Goal: Contribute content

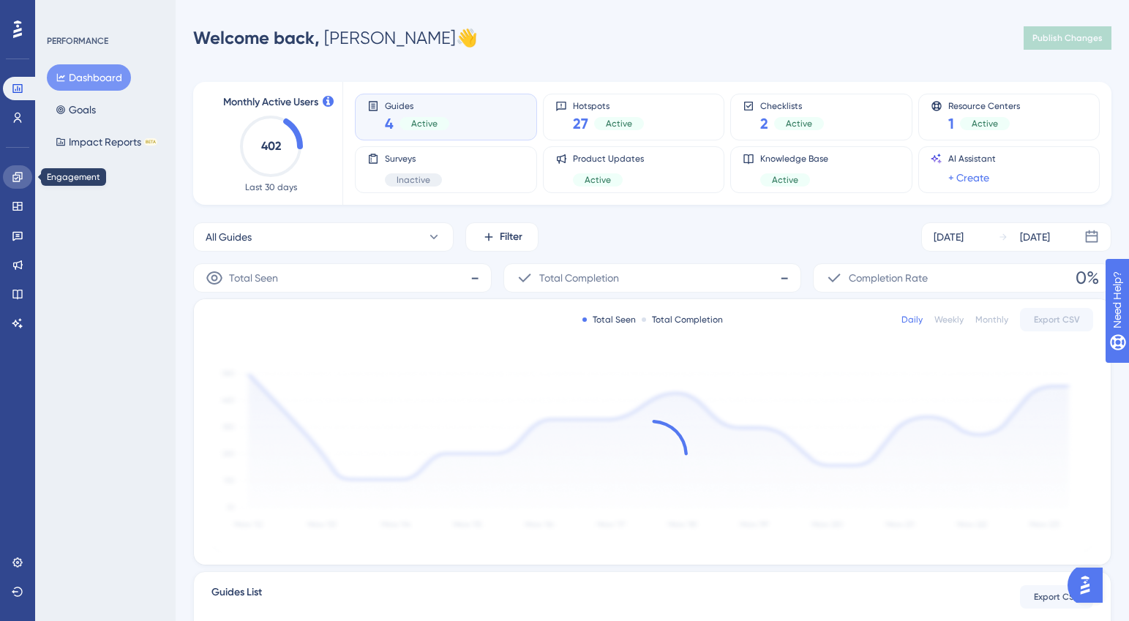
click at [25, 177] on link at bounding box center [17, 176] width 29 height 23
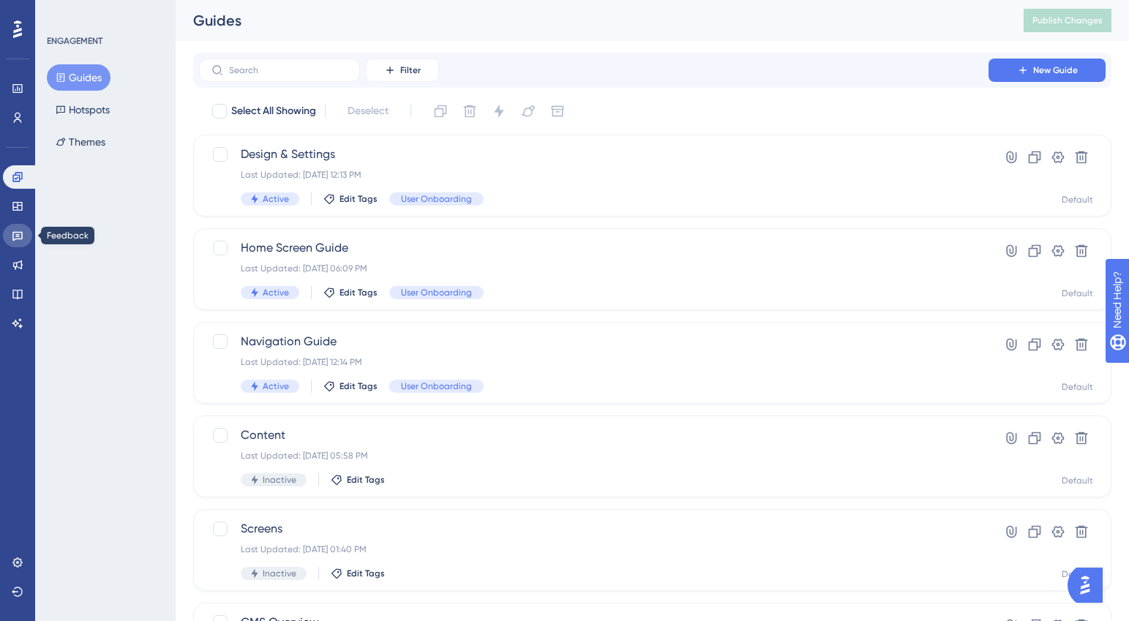
click at [22, 230] on icon at bounding box center [18, 236] width 12 height 12
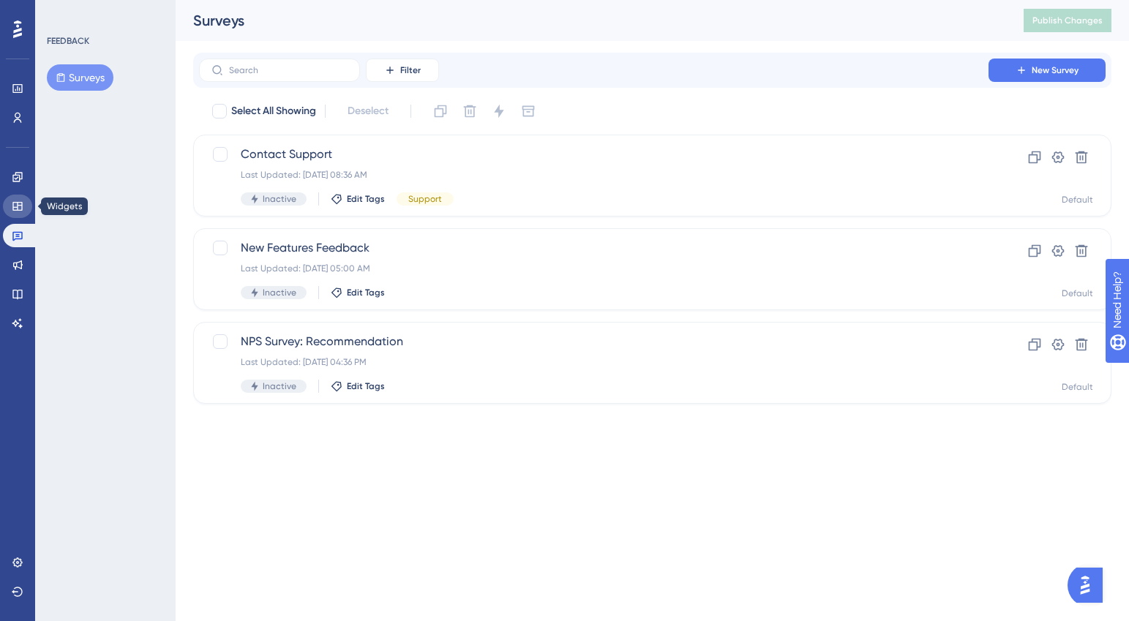
click at [23, 204] on icon at bounding box center [18, 207] width 12 height 12
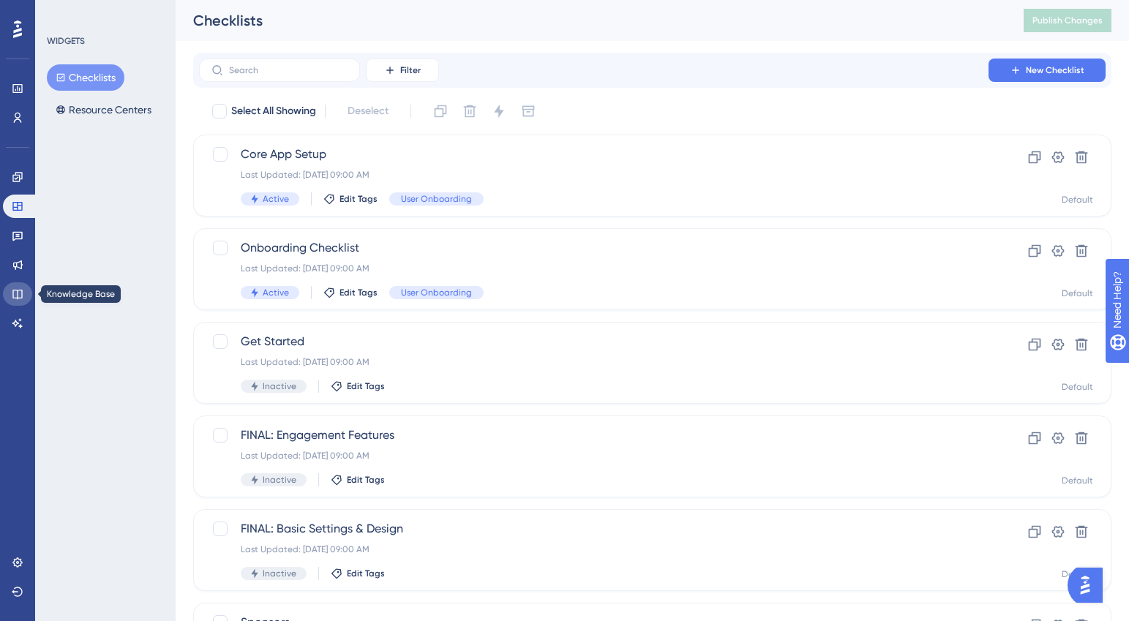
click at [12, 294] on icon at bounding box center [18, 294] width 12 height 12
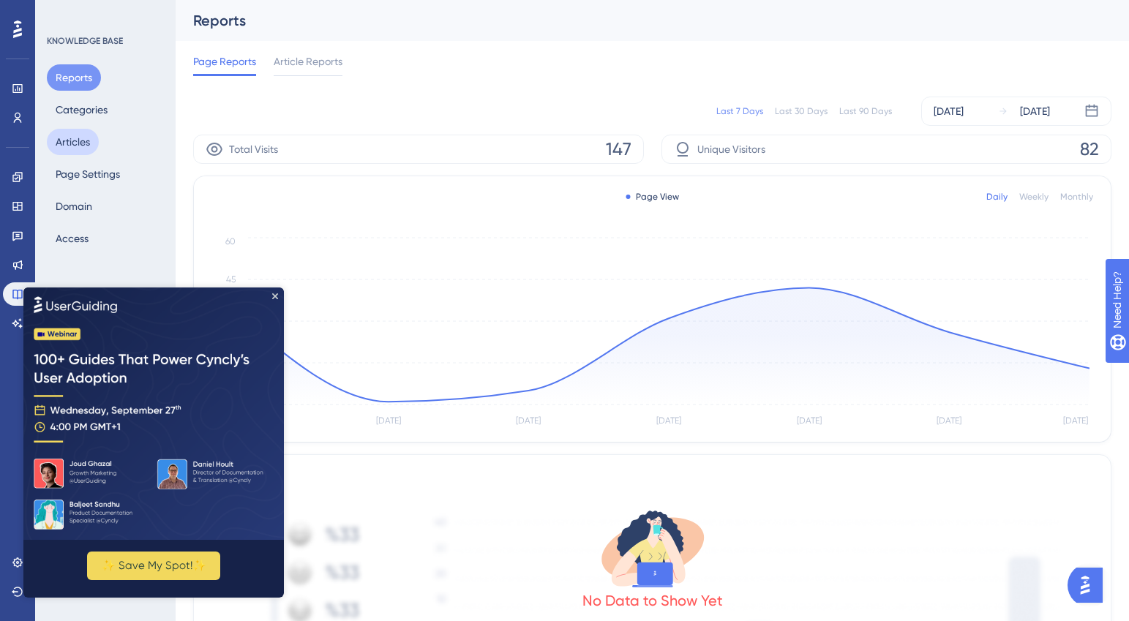
click at [81, 146] on button "Articles" at bounding box center [73, 142] width 52 height 26
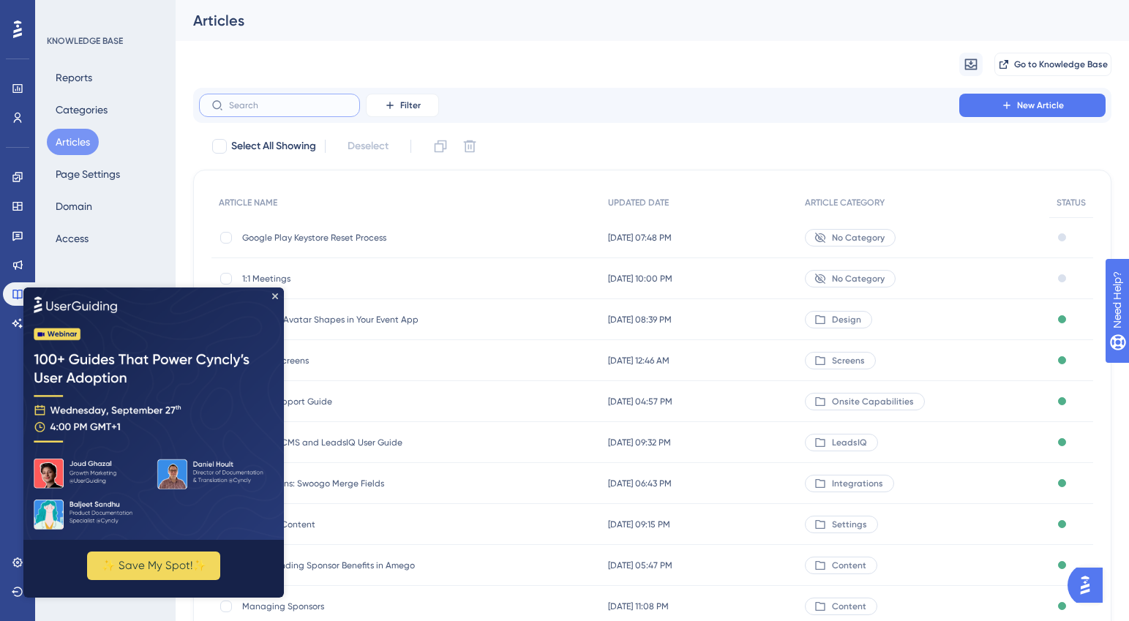
click at [315, 103] on input "text" at bounding box center [288, 105] width 119 height 10
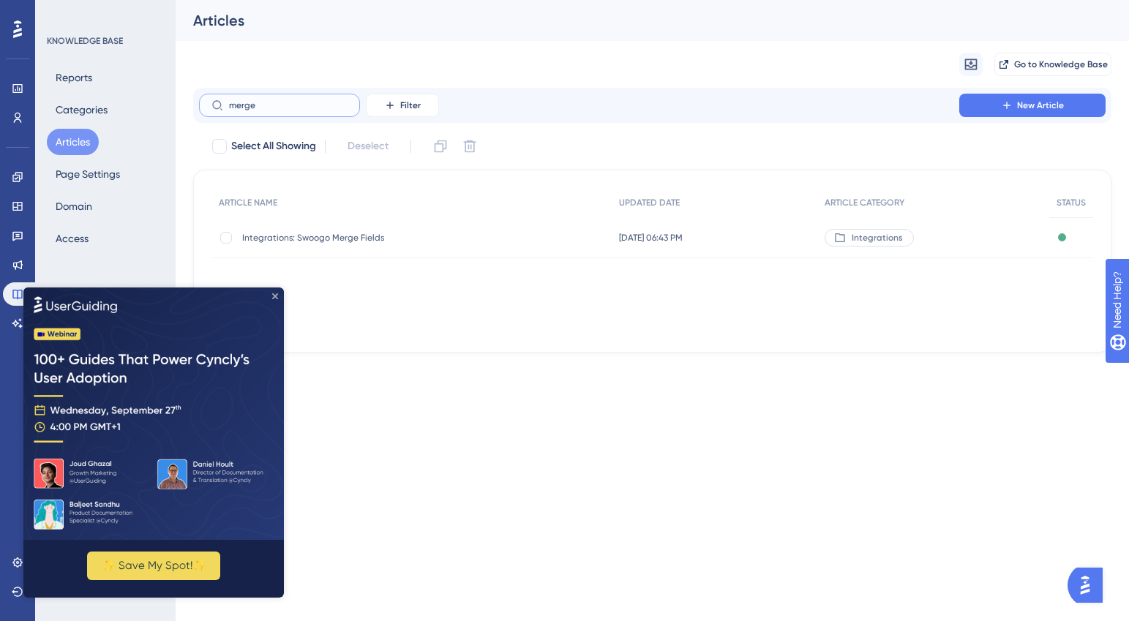
type input "merge"
click at [277, 294] on icon "Close Preview" at bounding box center [275, 296] width 6 height 6
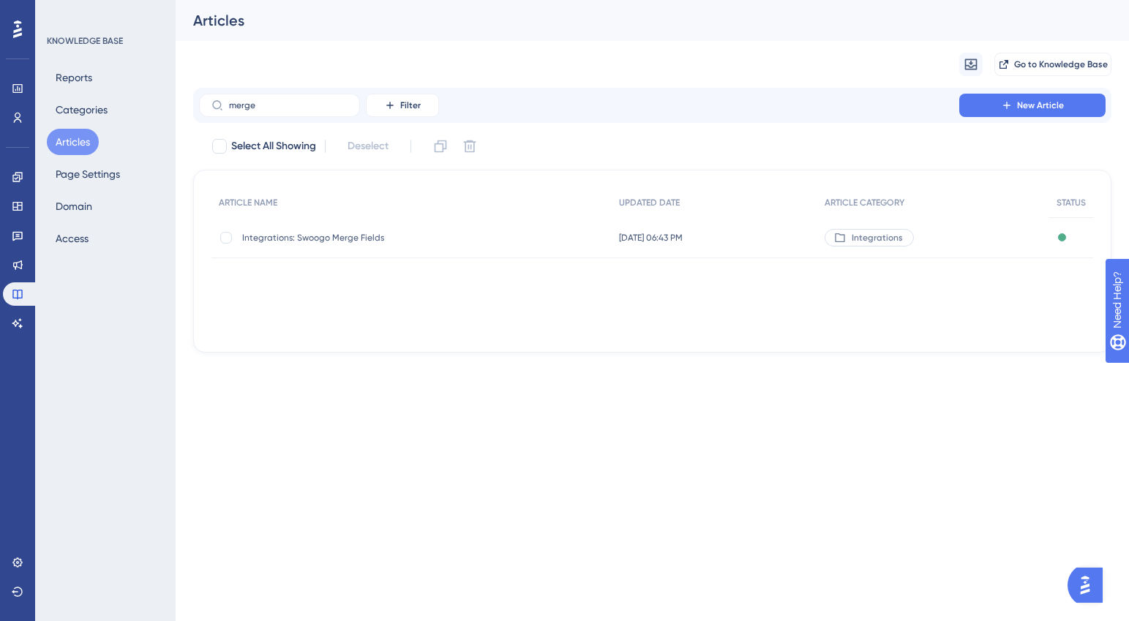
click at [331, 234] on span "Integrations: Swoogo Merge Fields" at bounding box center [359, 238] width 234 height 12
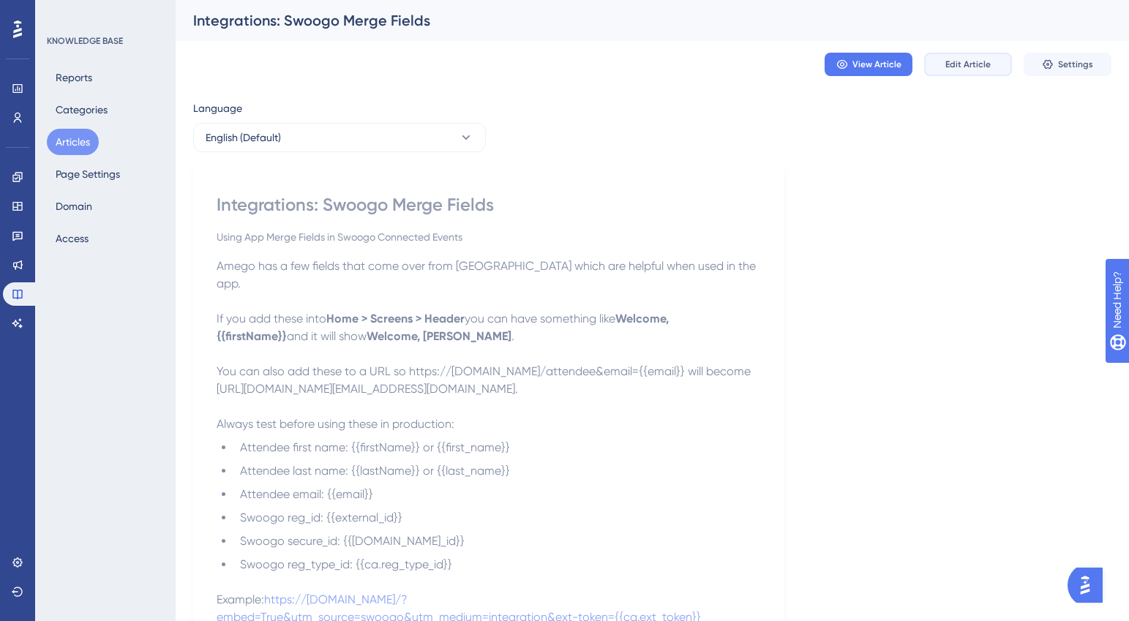
click at [995, 61] on button "Edit Article" at bounding box center [969, 64] width 88 height 23
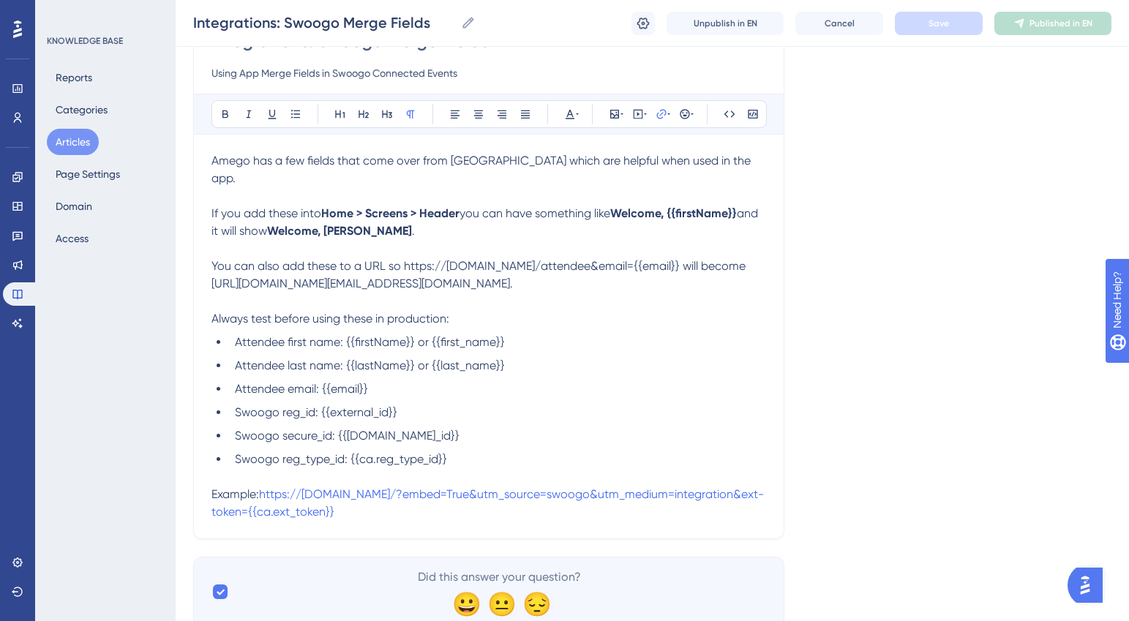
scroll to position [194, 0]
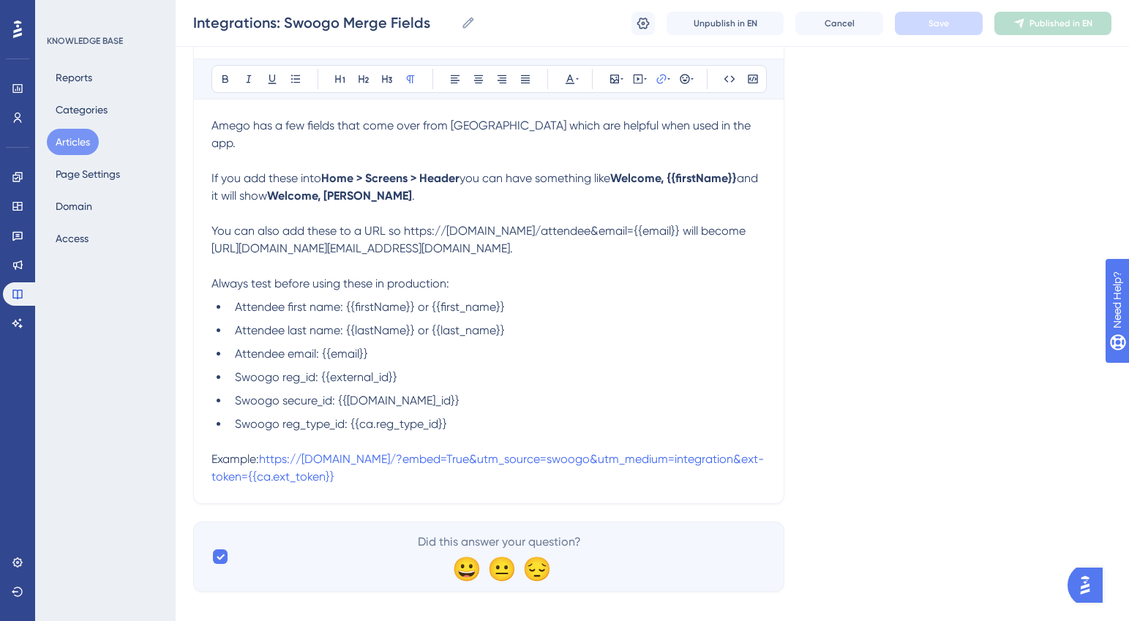
click at [731, 462] on p "Example: https://[DOMAIN_NAME]/?embed=True&utm_source=swoogo&utm_medium=integra…" at bounding box center [489, 468] width 555 height 35
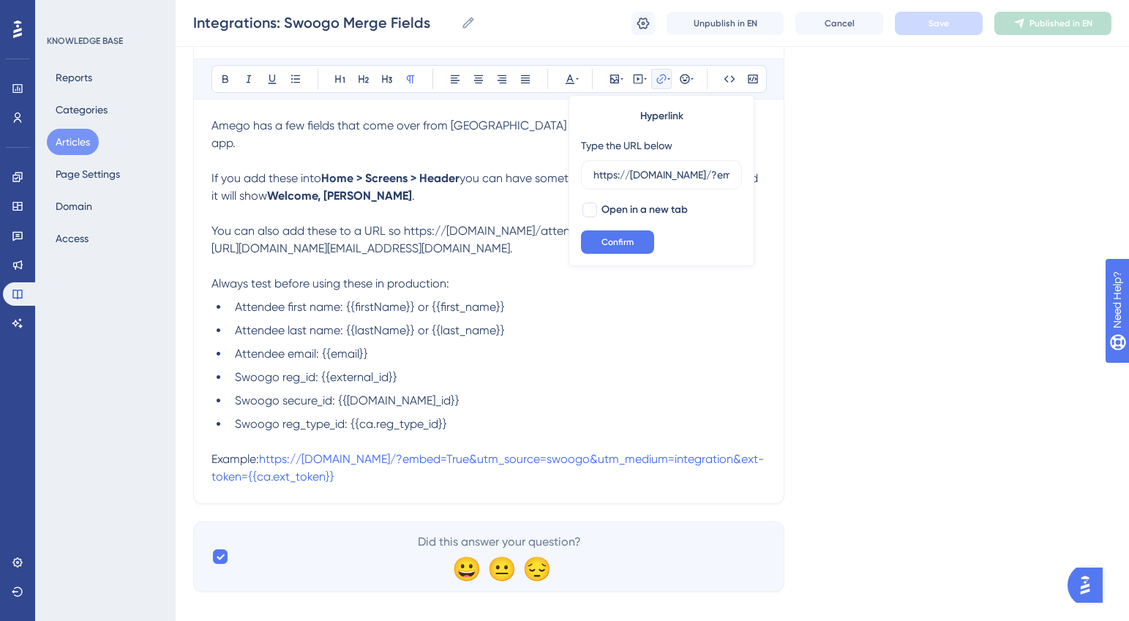
scroll to position [0, 436]
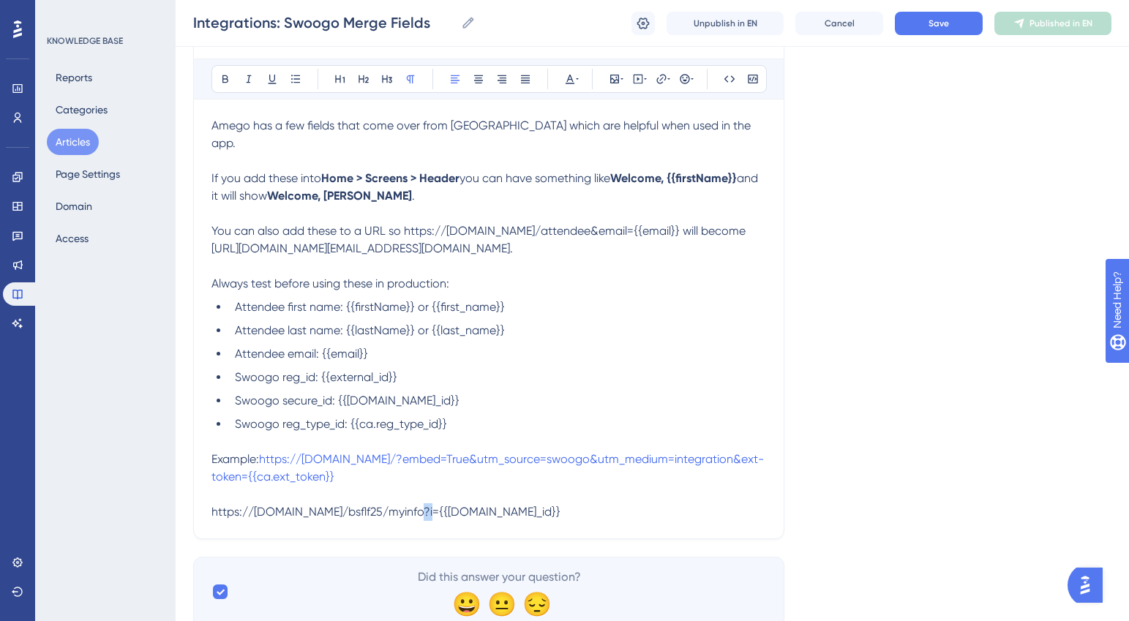
drag, startPoint x: 440, startPoint y: 494, endPoint x: 430, endPoint y: 494, distance: 10.2
click at [429, 505] on span "https://[DOMAIN_NAME]/bsflf25/myinfo?i={{[DOMAIN_NAME]_id}}" at bounding box center [386, 512] width 349 height 14
click at [625, 495] on p "Example: https://[DOMAIN_NAME]/?embed=True&utm_source=swoogo&utm_medium=integra…" at bounding box center [489, 486] width 555 height 70
click at [941, 23] on span "Save" at bounding box center [939, 24] width 20 height 12
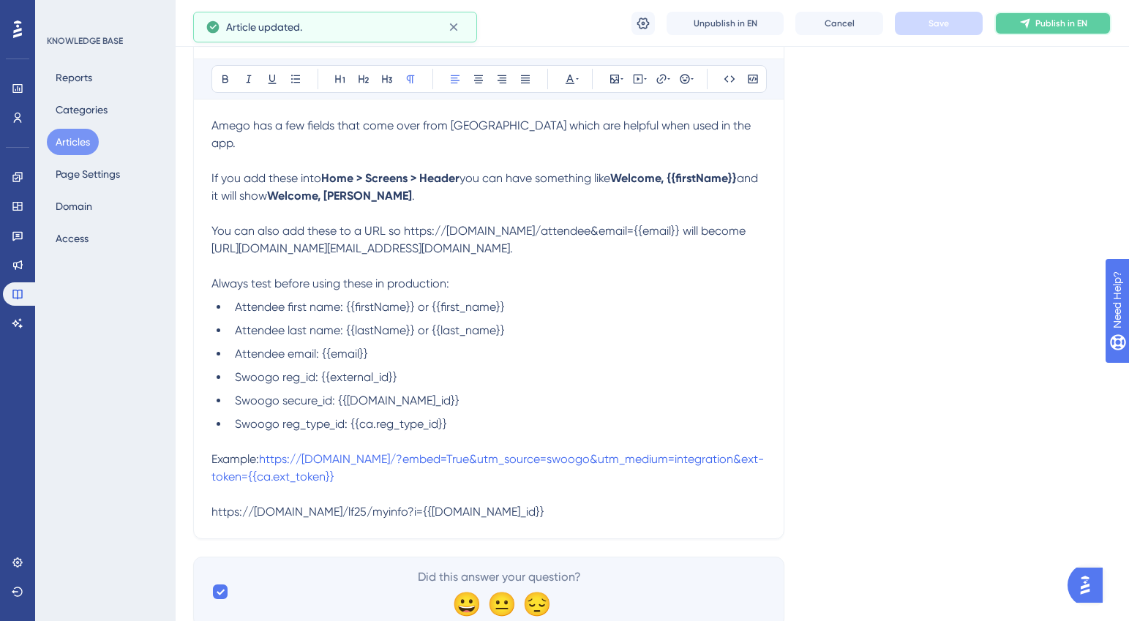
click at [1050, 26] on span "Publish in EN" at bounding box center [1062, 24] width 52 height 12
